Goal: Task Accomplishment & Management: Manage account settings

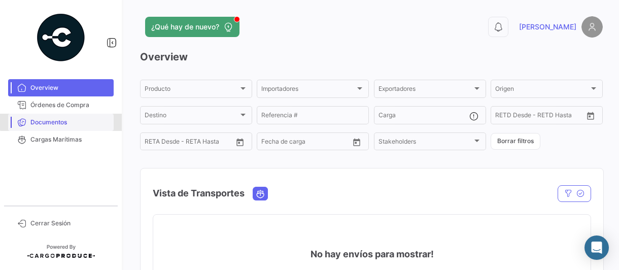
click at [61, 121] on span "Documentos" at bounding box center [69, 122] width 79 height 9
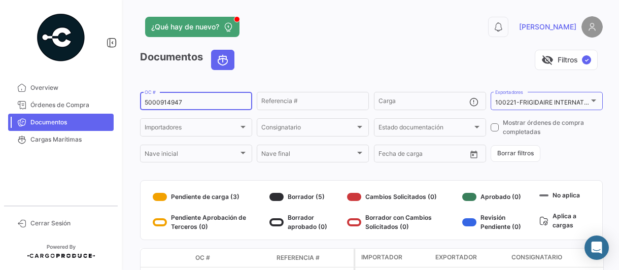
click at [198, 100] on input "5000914947" at bounding box center [196, 102] width 103 height 7
type input "5000916124"
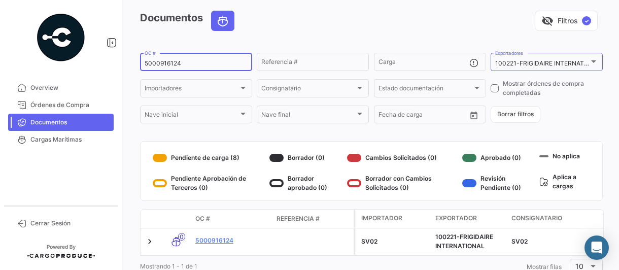
scroll to position [77, 0]
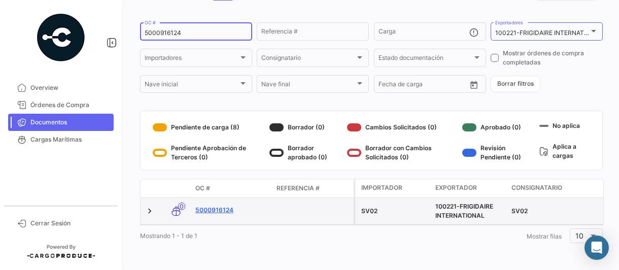
click at [224, 206] on link "5000916124" at bounding box center [231, 210] width 73 height 9
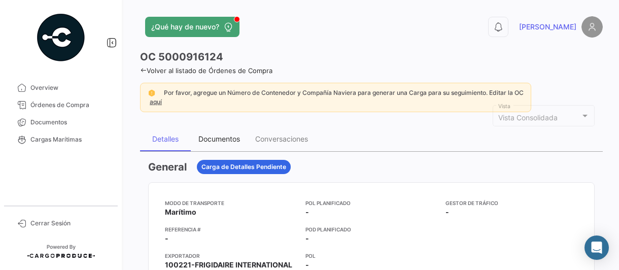
click at [217, 139] on div "Documentos" at bounding box center [220, 139] width 42 height 9
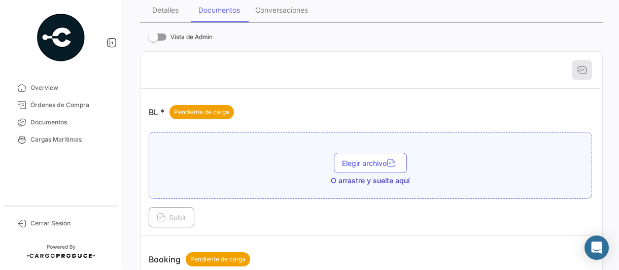
scroll to position [152, 0]
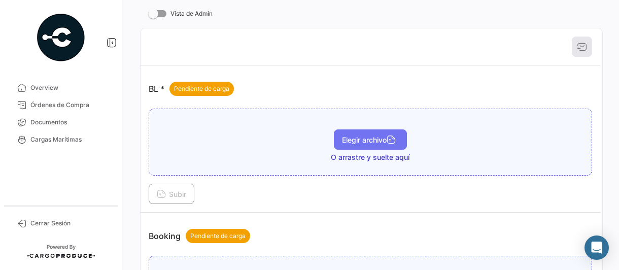
click at [345, 140] on span "Elegir archivo" at bounding box center [370, 140] width 57 height 9
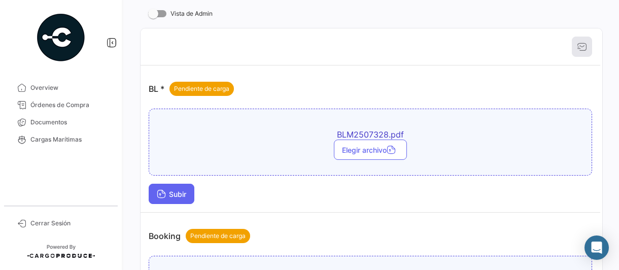
click at [180, 190] on span "Subir" at bounding box center [171, 194] width 29 height 9
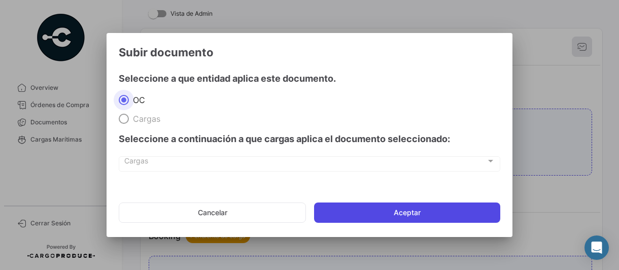
click at [407, 210] on button "Aceptar" at bounding box center [407, 213] width 186 height 20
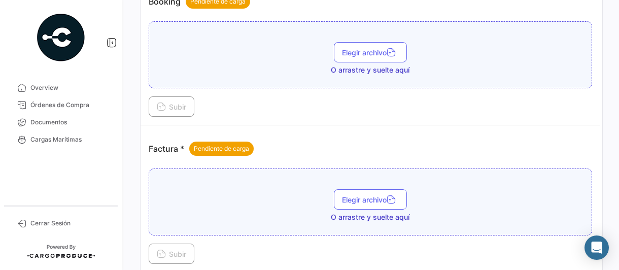
scroll to position [457, 0]
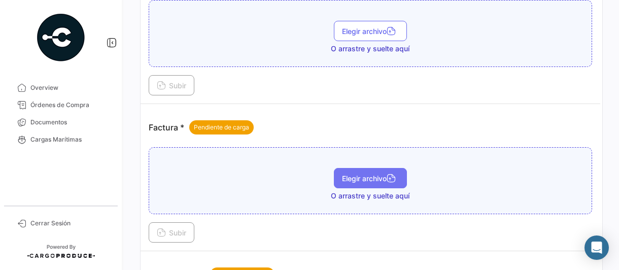
click at [343, 174] on span "Elegir archivo" at bounding box center [370, 178] width 57 height 9
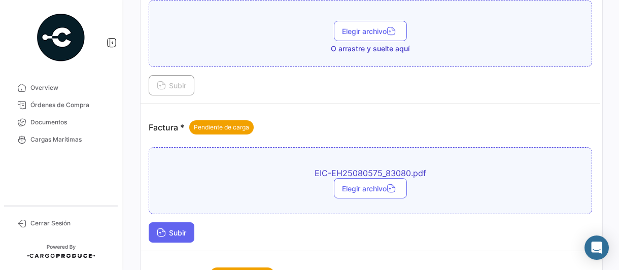
click at [185, 228] on span "Subir" at bounding box center [171, 232] width 29 height 9
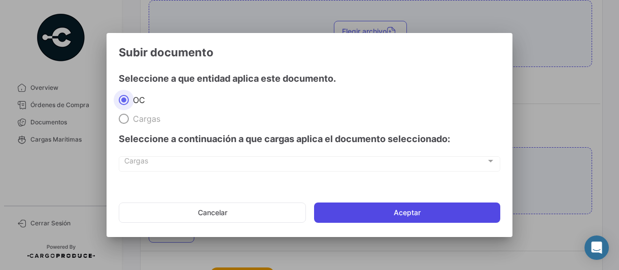
click at [364, 211] on button "Aceptar" at bounding box center [407, 213] width 186 height 20
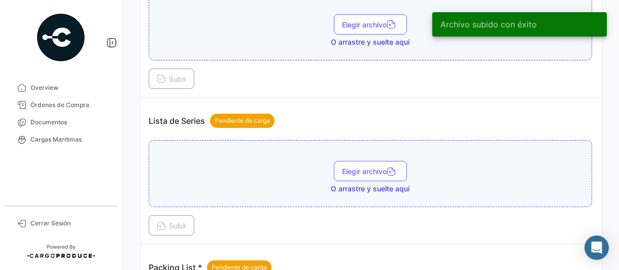
scroll to position [711, 0]
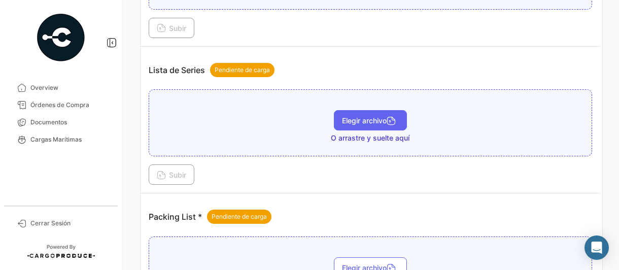
click at [350, 116] on span "Elegir archivo" at bounding box center [370, 120] width 57 height 9
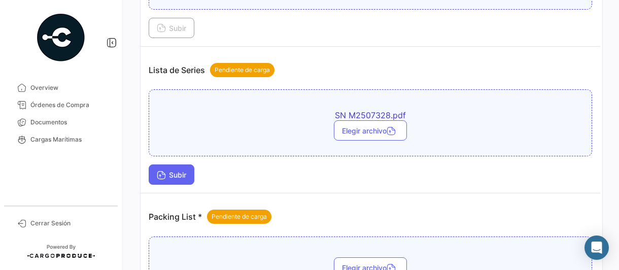
click at [162, 172] on icon at bounding box center [161, 176] width 9 height 9
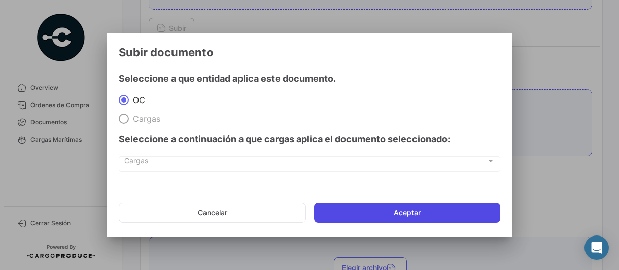
click at [351, 209] on button "Aceptar" at bounding box center [407, 213] width 186 height 20
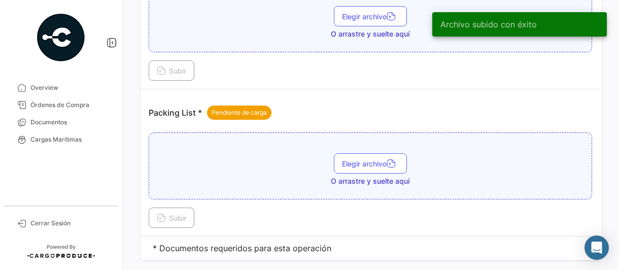
scroll to position [887, 0]
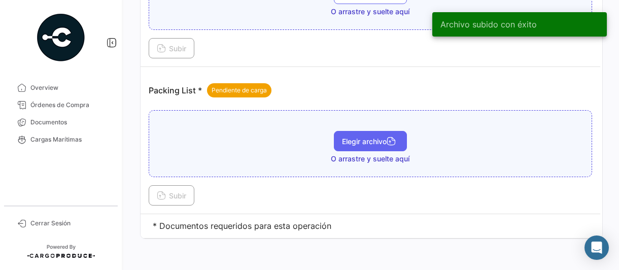
click at [360, 137] on span "Elegir archivo" at bounding box center [370, 141] width 57 height 9
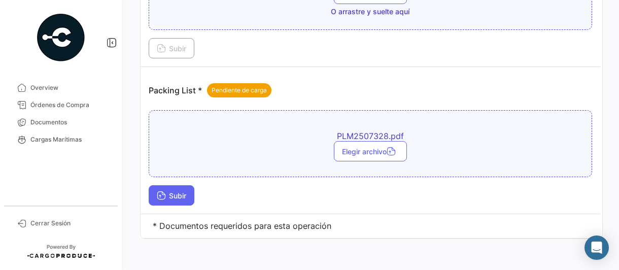
click at [174, 191] on span "Subir" at bounding box center [171, 195] width 29 height 9
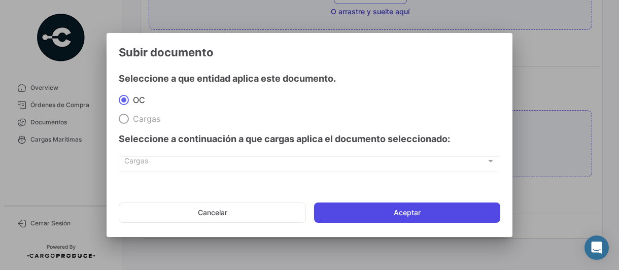
click at [385, 211] on button "Aceptar" at bounding box center [407, 213] width 186 height 20
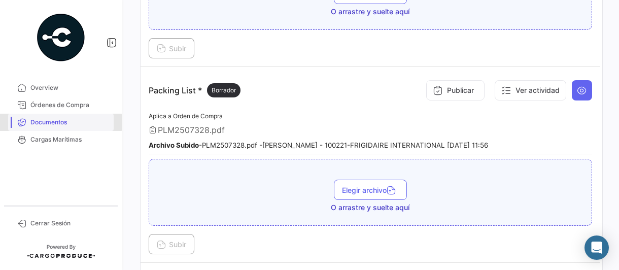
click at [60, 122] on span "Documentos" at bounding box center [69, 122] width 79 height 9
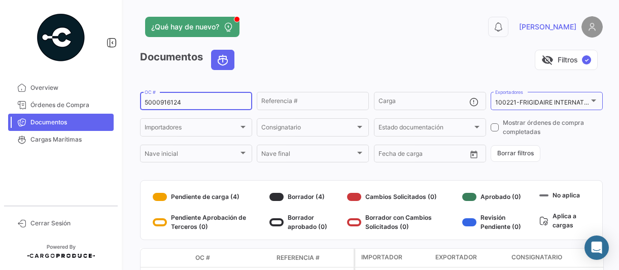
click at [214, 105] on input "5000916124" at bounding box center [196, 102] width 103 height 7
type input "5000908705"
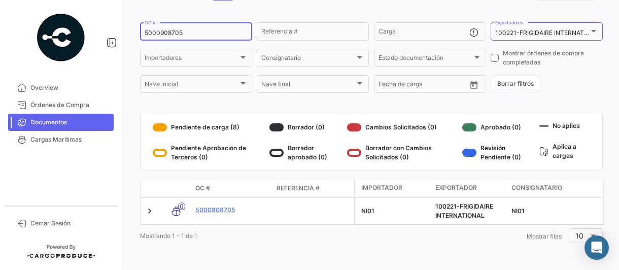
scroll to position [77, 0]
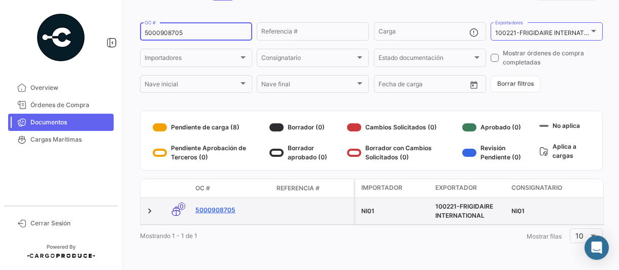
click at [224, 206] on link "5000908705" at bounding box center [231, 210] width 73 height 9
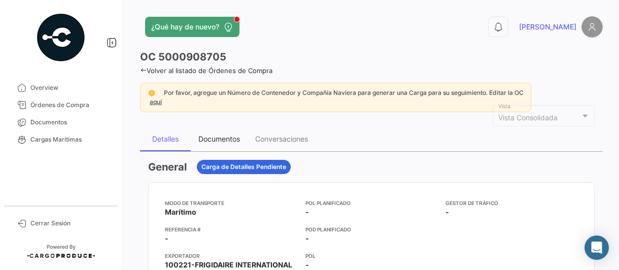
click at [220, 140] on div "Documentos" at bounding box center [220, 139] width 42 height 9
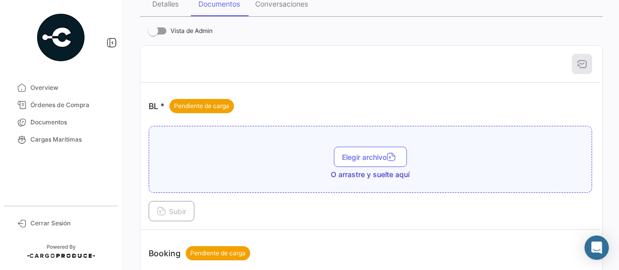
scroll to position [152, 0]
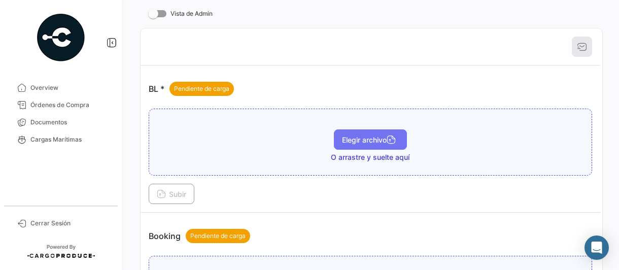
click at [357, 136] on span "Elegir archivo" at bounding box center [370, 140] width 57 height 9
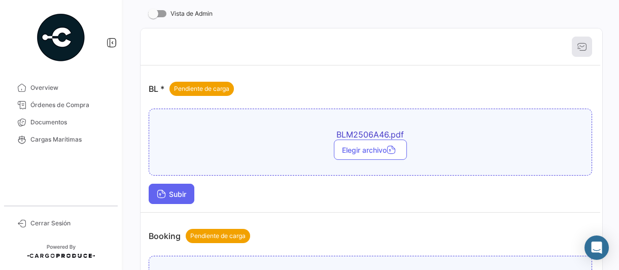
click at [185, 195] on span "Subir" at bounding box center [171, 194] width 29 height 9
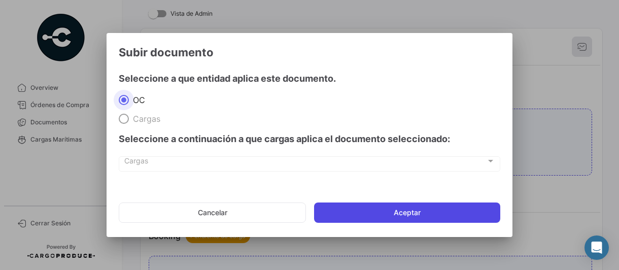
click at [375, 214] on button "Aceptar" at bounding box center [407, 213] width 186 height 20
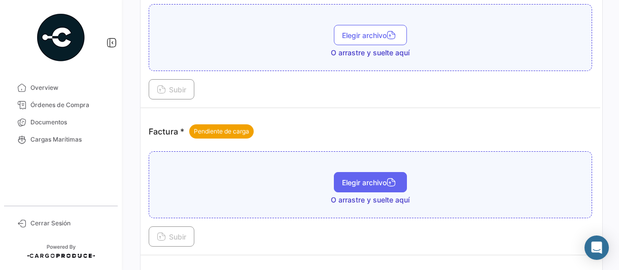
scroll to position [508, 0]
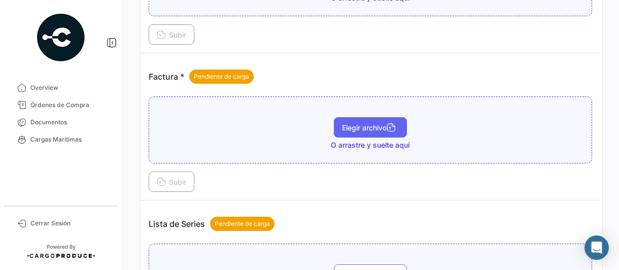
click at [362, 123] on span "Elegir archivo" at bounding box center [370, 127] width 57 height 9
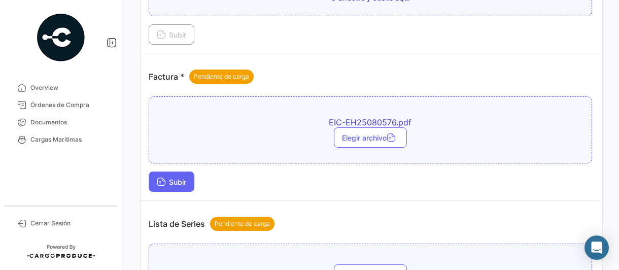
click at [163, 179] on icon at bounding box center [161, 182] width 9 height 9
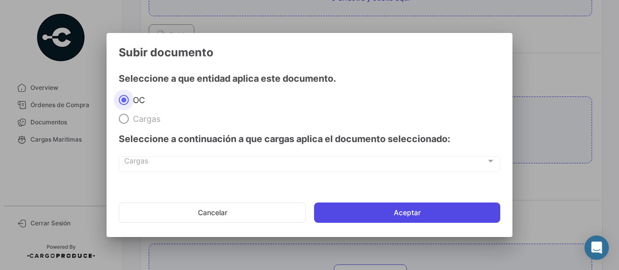
click at [368, 209] on button "Aceptar" at bounding box center [407, 213] width 186 height 20
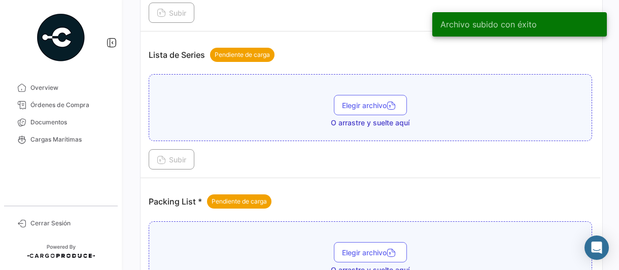
scroll to position [711, 0]
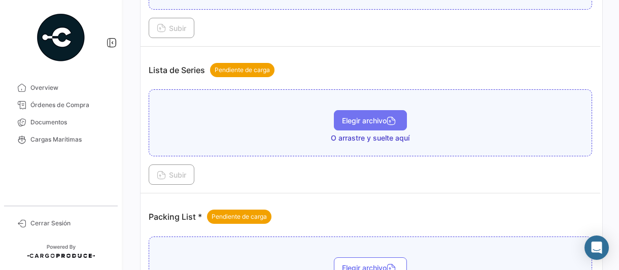
click at [342, 117] on span "Elegir archivo" at bounding box center [370, 120] width 57 height 9
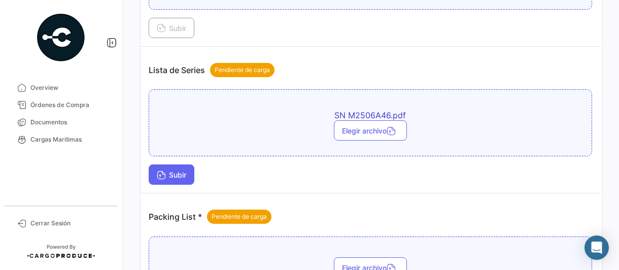
click at [179, 171] on span "Subir" at bounding box center [171, 175] width 29 height 9
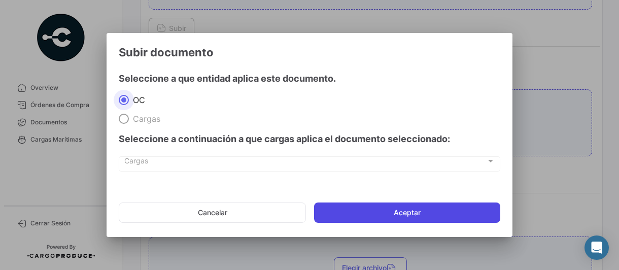
click at [368, 213] on button "Aceptar" at bounding box center [407, 213] width 186 height 20
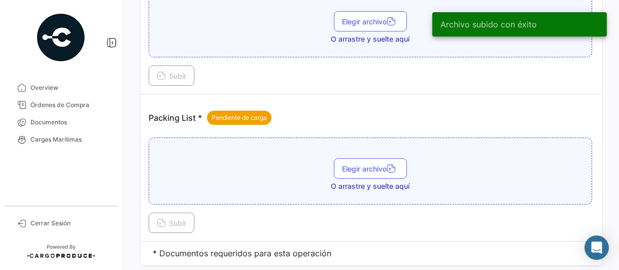
scroll to position [887, 0]
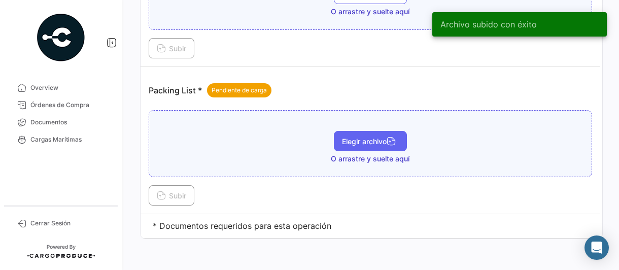
click at [373, 139] on button "Elegir archivo" at bounding box center [370, 141] width 73 height 20
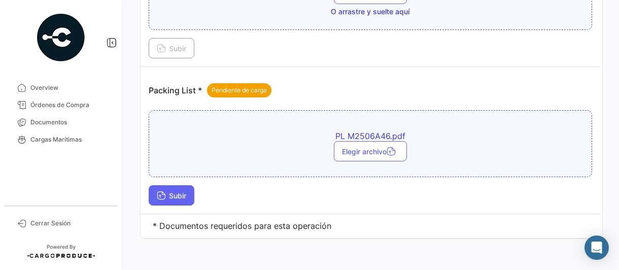
click at [167, 191] on span "Subir" at bounding box center [171, 195] width 29 height 9
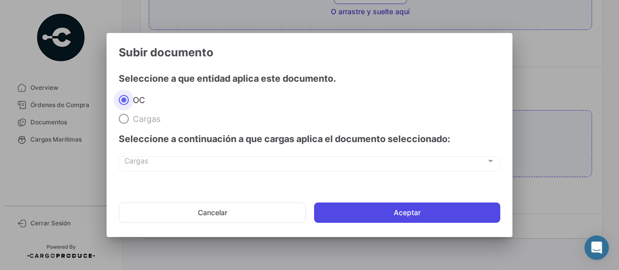
click at [396, 214] on button "Aceptar" at bounding box center [407, 213] width 186 height 20
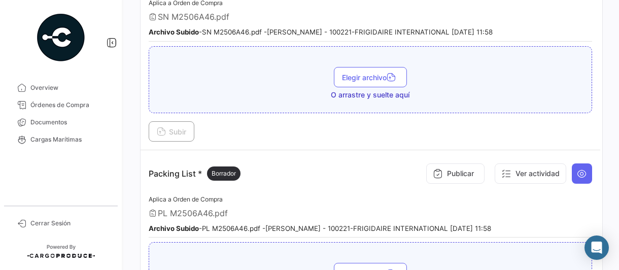
scroll to position [785, 0]
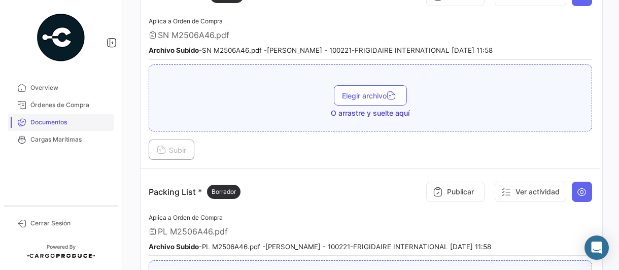
click at [49, 123] on span "Documentos" at bounding box center [69, 122] width 79 height 9
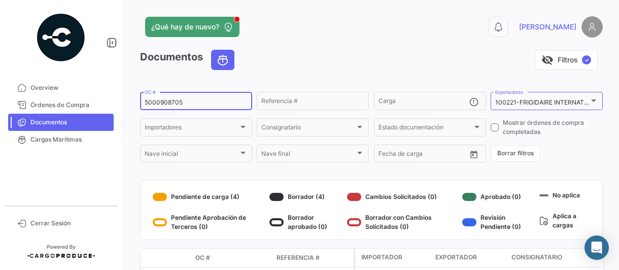
click at [200, 105] on input "5000908705" at bounding box center [196, 102] width 103 height 7
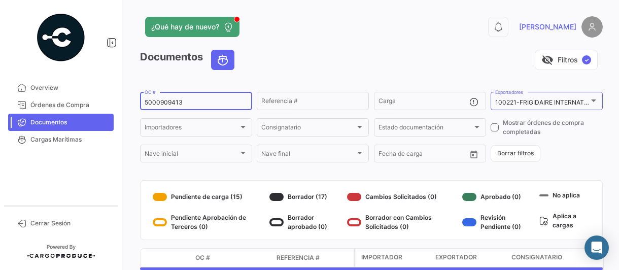
type input "5000909413"
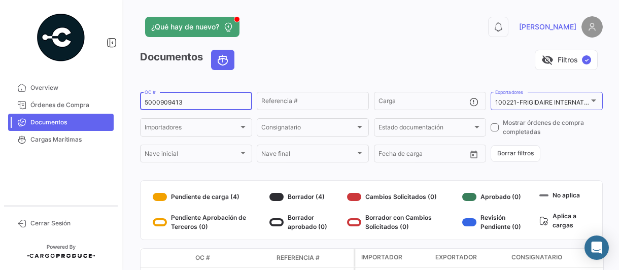
scroll to position [77, 0]
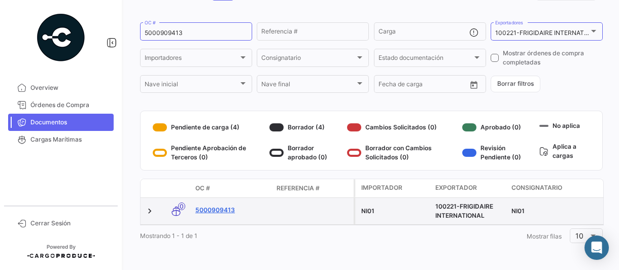
click at [218, 206] on link "5000909413" at bounding box center [231, 210] width 73 height 9
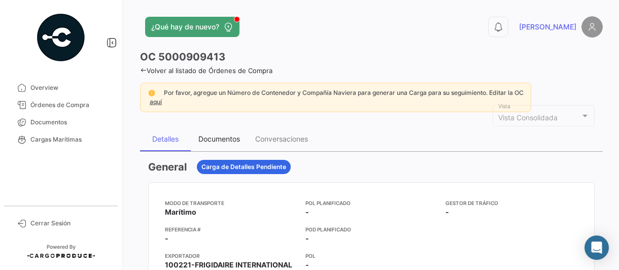
click at [214, 139] on div "Documentos" at bounding box center [220, 139] width 42 height 9
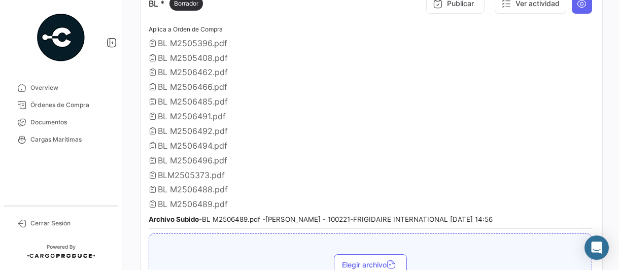
scroll to position [254, 0]
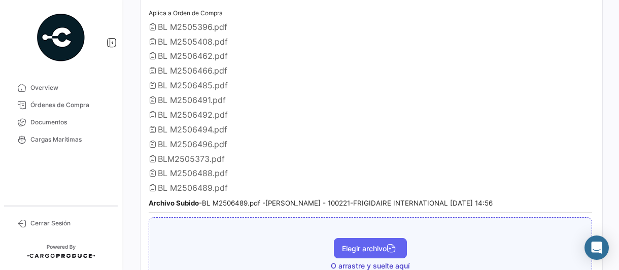
click at [357, 244] on span "Elegir archivo" at bounding box center [370, 248] width 57 height 9
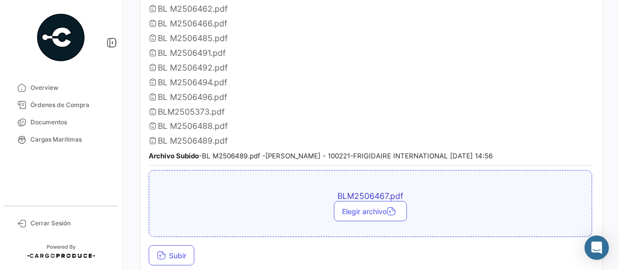
scroll to position [355, 0]
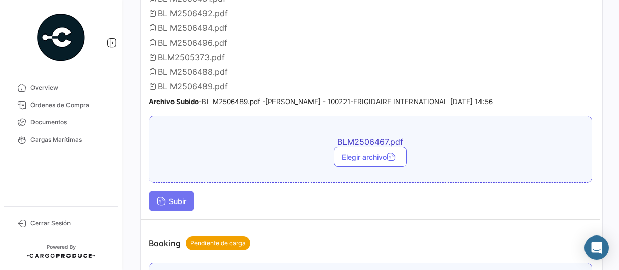
click at [176, 197] on span "Subir" at bounding box center [171, 201] width 29 height 9
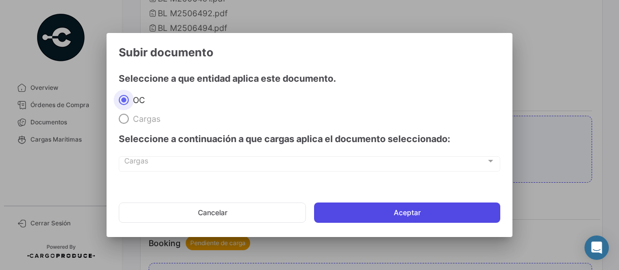
click at [449, 214] on button "Aceptar" at bounding box center [407, 213] width 186 height 20
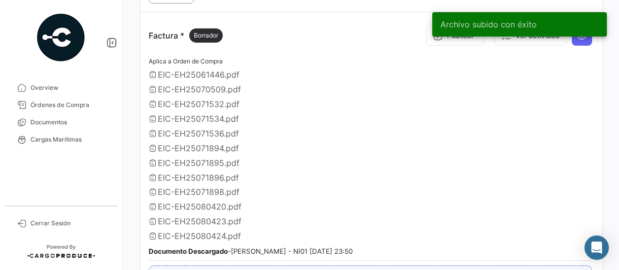
scroll to position [762, 0]
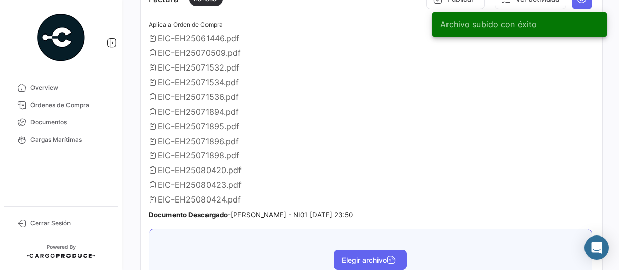
click at [347, 256] on span "Elegir archivo" at bounding box center [370, 260] width 57 height 9
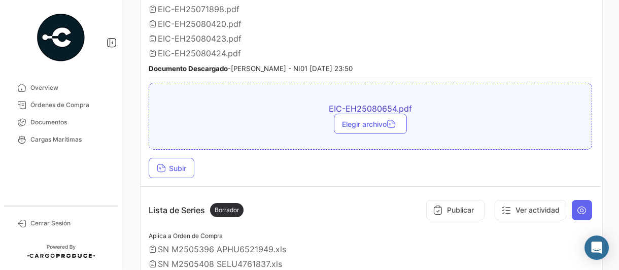
scroll to position [965, 0]
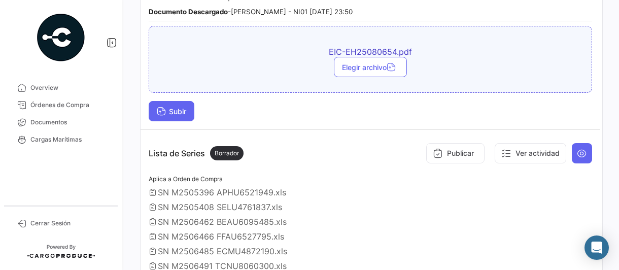
click at [173, 107] on span "Subir" at bounding box center [171, 111] width 29 height 9
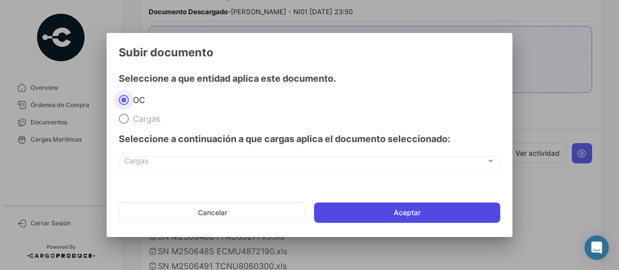
click at [431, 216] on button "Aceptar" at bounding box center [407, 213] width 186 height 20
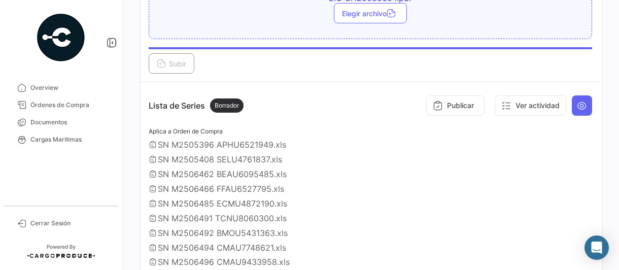
scroll to position [1117, 0]
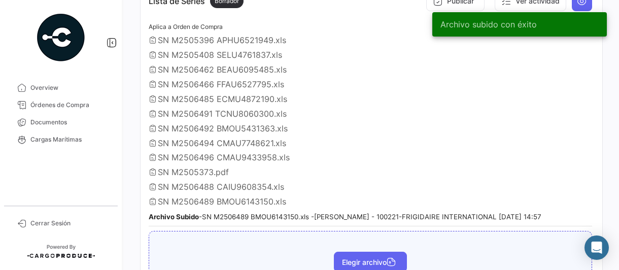
click at [354, 258] on span "Elegir archivo" at bounding box center [370, 262] width 57 height 9
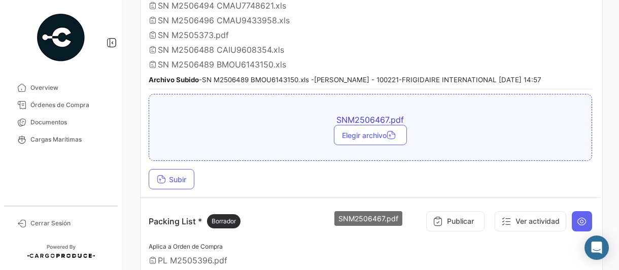
scroll to position [1269, 0]
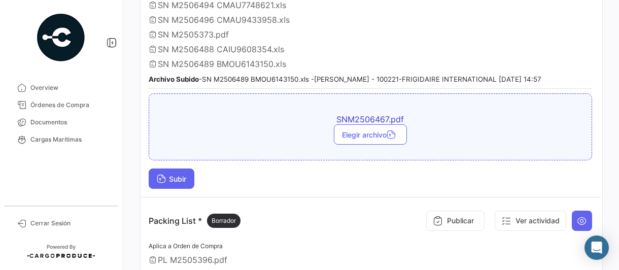
click at [186, 175] on span "Subir" at bounding box center [171, 179] width 29 height 9
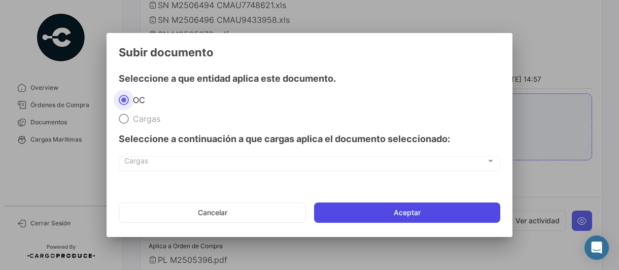
click at [422, 211] on button "Aceptar" at bounding box center [407, 213] width 186 height 20
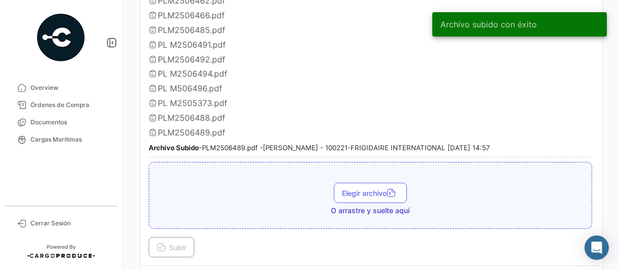
scroll to position [1574, 0]
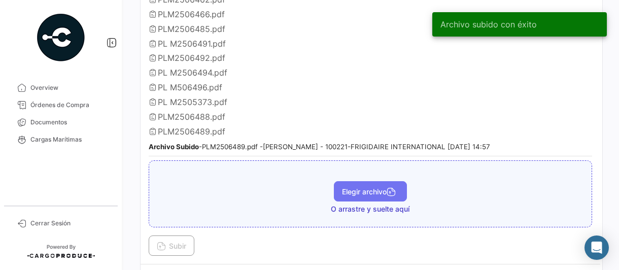
click at [348, 187] on span "Elegir archivo" at bounding box center [370, 191] width 57 height 9
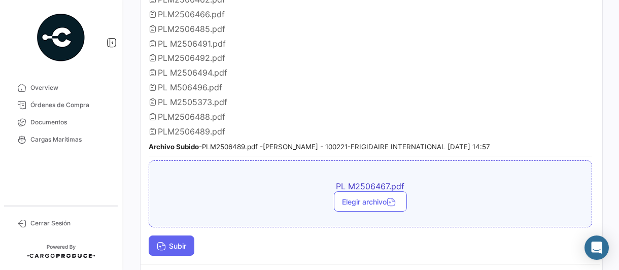
click at [177, 242] on span "Subir" at bounding box center [171, 246] width 29 height 9
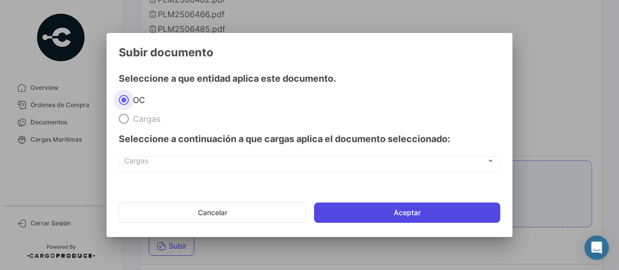
click at [357, 214] on button "Aceptar" at bounding box center [407, 213] width 186 height 20
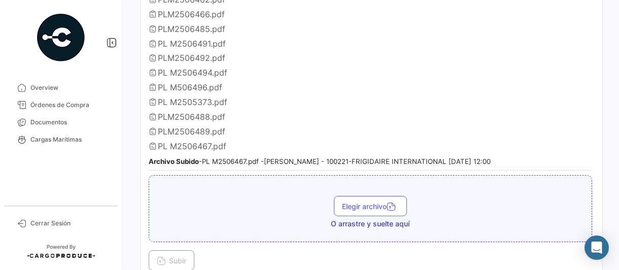
scroll to position [1422, 0]
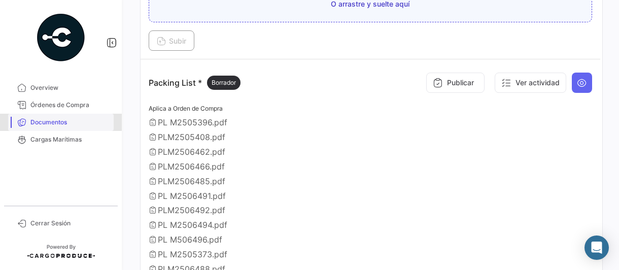
click at [51, 122] on span "Documentos" at bounding box center [69, 122] width 79 height 9
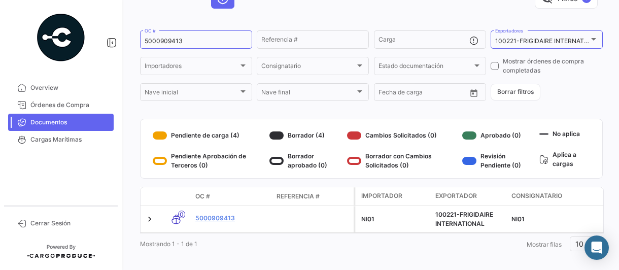
scroll to position [77, 0]
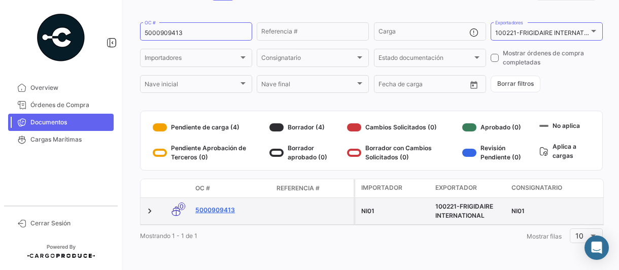
click at [227, 206] on link "5000909413" at bounding box center [231, 210] width 73 height 9
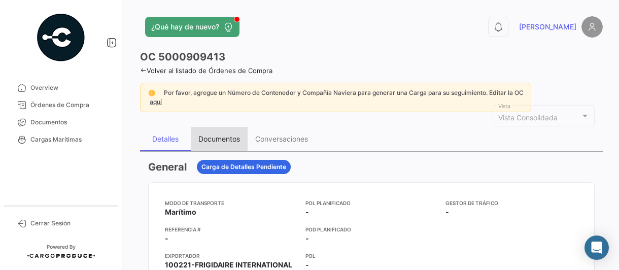
click at [224, 136] on div "Documentos" at bounding box center [220, 139] width 42 height 9
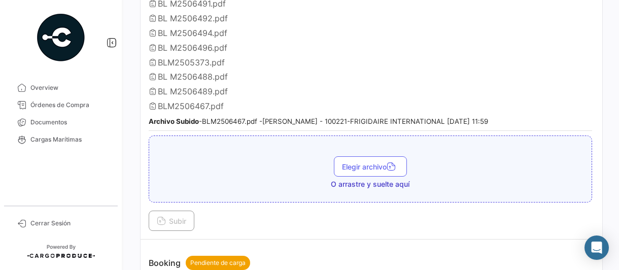
scroll to position [355, 0]
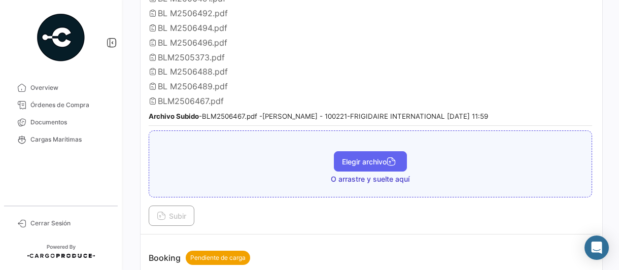
click at [374, 160] on button "Elegir archivo" at bounding box center [370, 161] width 73 height 20
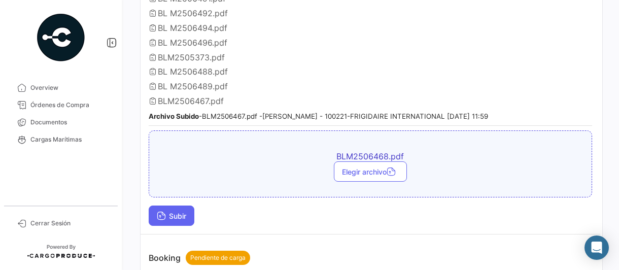
click at [161, 212] on icon at bounding box center [161, 216] width 9 height 9
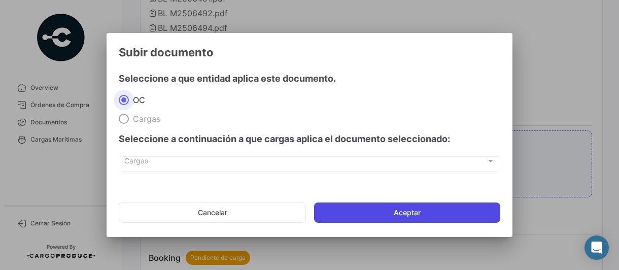
click at [332, 215] on button "Aceptar" at bounding box center [407, 213] width 186 height 20
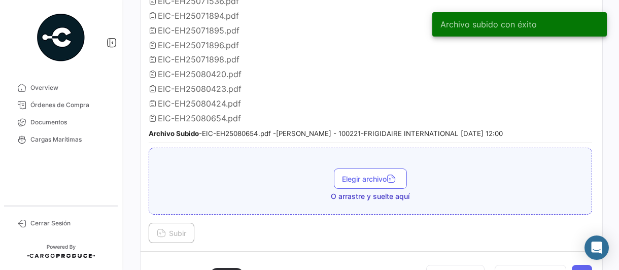
scroll to position [863, 0]
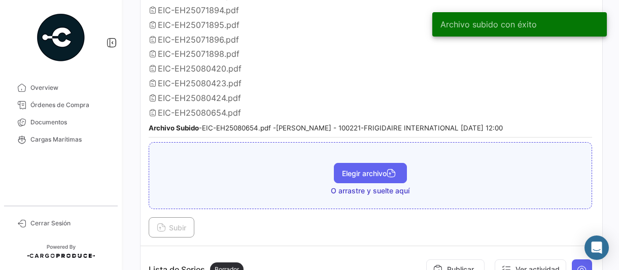
click at [350, 166] on button "Elegir archivo" at bounding box center [370, 173] width 73 height 20
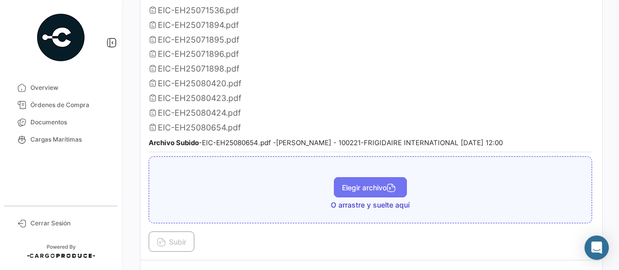
click at [343, 183] on span "Elegir archivo" at bounding box center [370, 187] width 57 height 9
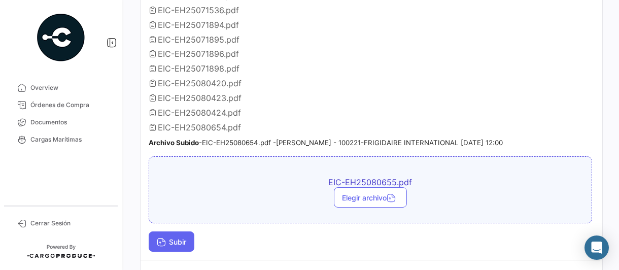
click at [175, 238] on span "Subir" at bounding box center [171, 242] width 29 height 9
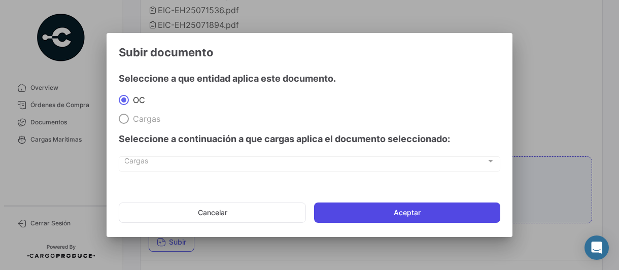
click at [353, 216] on button "Aceptar" at bounding box center [407, 213] width 186 height 20
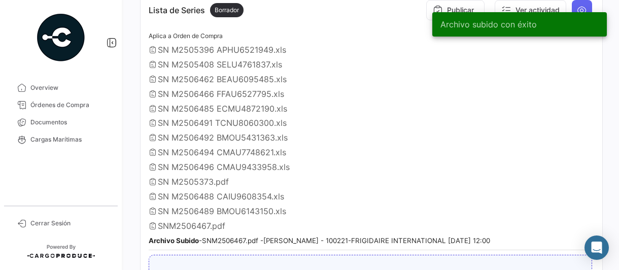
scroll to position [1168, 0]
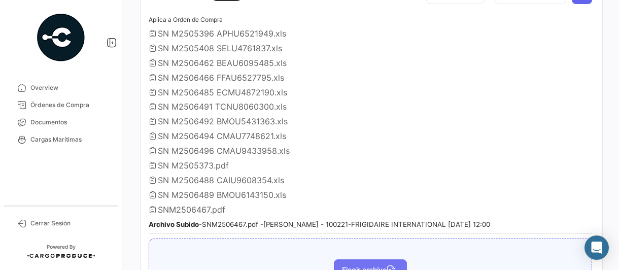
click at [364, 266] on span "Elegir archivo" at bounding box center [370, 270] width 57 height 9
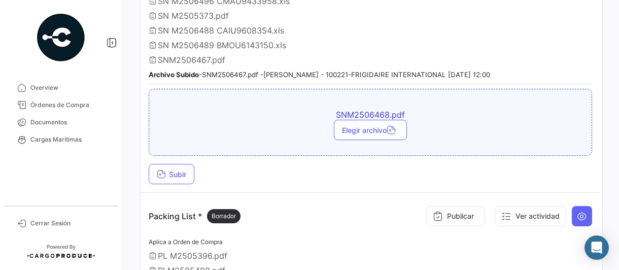
scroll to position [1320, 0]
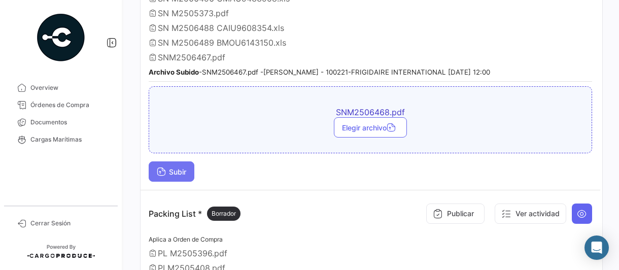
click at [171, 168] on span "Subir" at bounding box center [171, 172] width 29 height 9
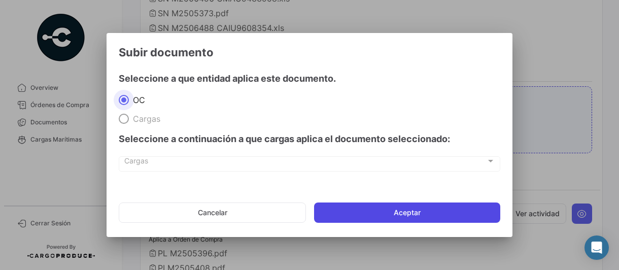
click at [376, 212] on button "Aceptar" at bounding box center [407, 213] width 186 height 20
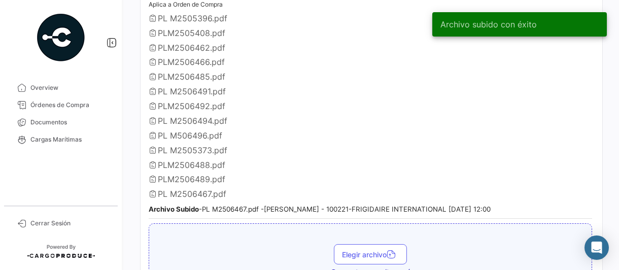
scroll to position [1625, 0]
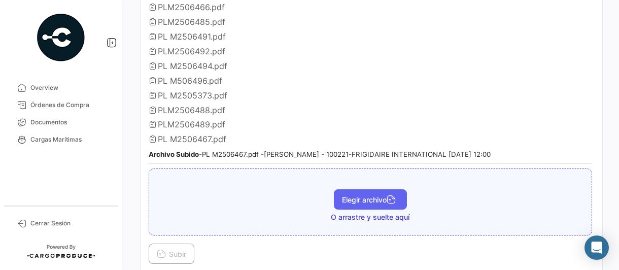
click at [347, 195] on span "Elegir archivo" at bounding box center [370, 199] width 57 height 9
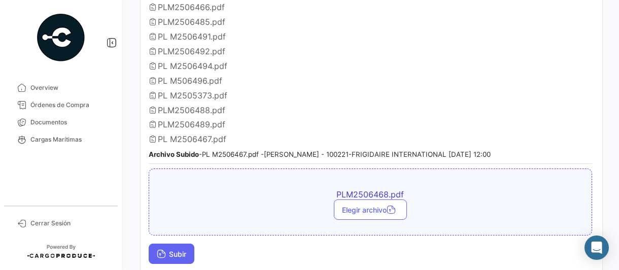
click at [172, 250] on span "Subir" at bounding box center [171, 254] width 29 height 9
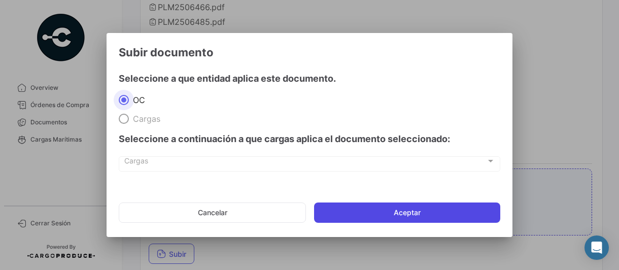
click at [332, 215] on button "Aceptar" at bounding box center [407, 213] width 186 height 20
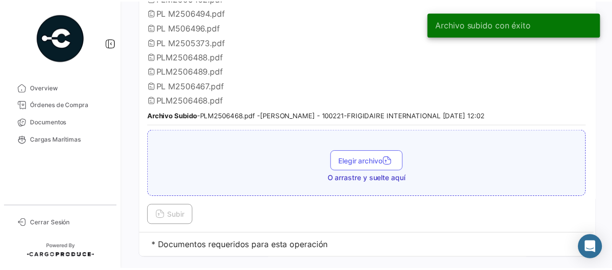
scroll to position [1679, 0]
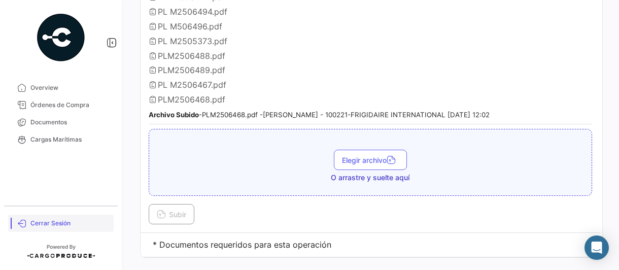
click at [58, 218] on link "Cerrar Sesión" at bounding box center [61, 223] width 106 height 17
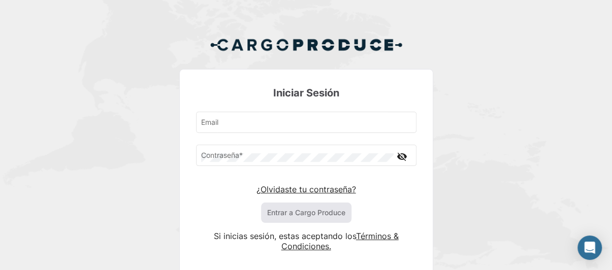
type input "[PERSON_NAME][EMAIL_ADDRESS][PERSON_NAME][DOMAIN_NAME]"
